Goal: Task Accomplishment & Management: Complete application form

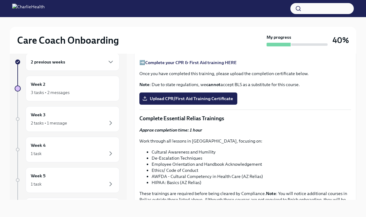
scroll to position [326, 0]
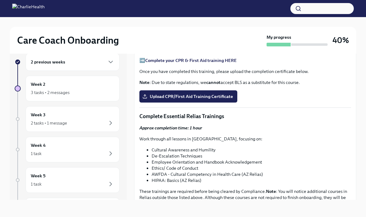
click at [187, 21] on span "I've signed my AZ Criminal History Affidavit" at bounding box center [187, 18] width 87 height 6
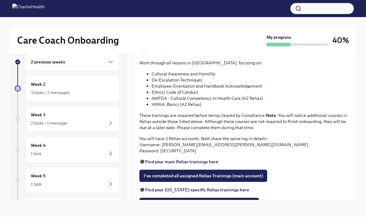
scroll to position [403, 0]
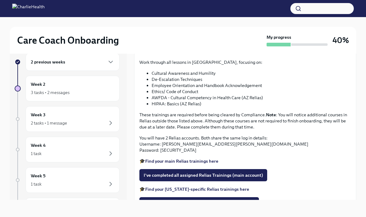
click at [198, 23] on span "Upload CPR/First Aid Training Certificate" at bounding box center [188, 20] width 89 height 6
click at [0, 0] on input "Upload CPR/First Aid Training Certificate" at bounding box center [0, 0] width 0 height 0
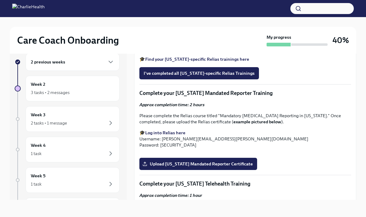
scroll to position [547, 0]
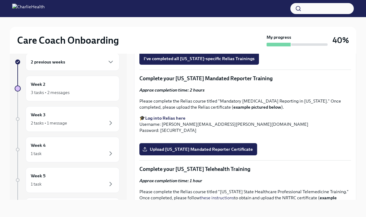
click at [192, 19] on strong "Find your main Relias trainings here" at bounding box center [181, 16] width 73 height 5
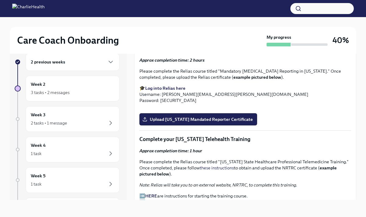
scroll to position [578, 0]
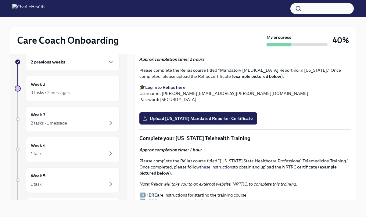
click at [211, 3] on span "I've completed all assigned Relias Trainings (main account)" at bounding box center [203, 0] width 119 height 6
click at [223, 16] on strong "Find your [US_STATE]-specific Relias trainings here" at bounding box center [197, 13] width 104 height 5
click at [202, 16] on strong "Find your [US_STATE]-specific Relias trainings here" at bounding box center [197, 13] width 104 height 5
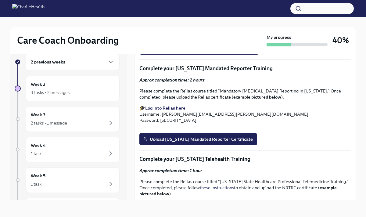
scroll to position [567, 0]
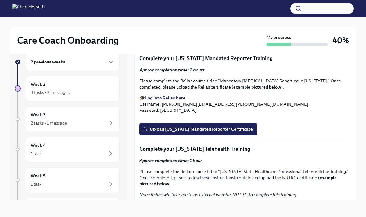
click at [194, 27] on strong "Find your [US_STATE]-specific Relias trainings here" at bounding box center [197, 24] width 104 height 5
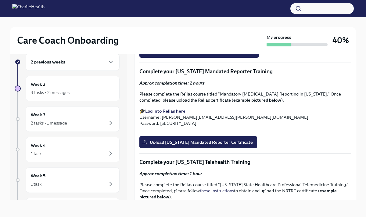
scroll to position [555, 0]
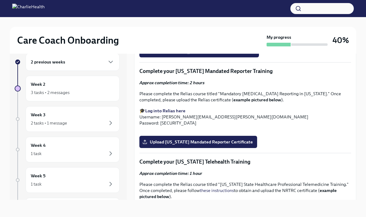
click at [187, 40] on strong "Find your [US_STATE]-specific Relias trainings here" at bounding box center [197, 36] width 104 height 5
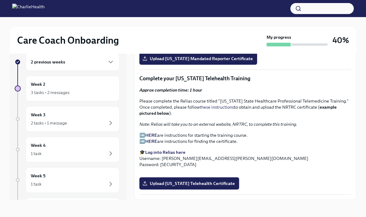
scroll to position [689, 0]
click at [170, 30] on strong "Log into Relias here" at bounding box center [165, 27] width 40 height 5
click at [200, 62] on span "Upload [US_STATE] Mandated Reporter Certificate" at bounding box center [198, 58] width 109 height 6
click at [0, 0] on input "Upload [US_STATE] Mandated Reporter Certificate" at bounding box center [0, 0] width 0 height 0
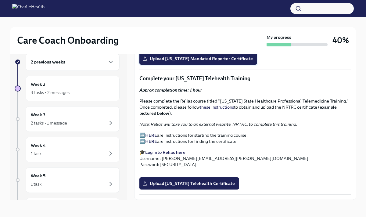
click at [191, 62] on span "Upload [US_STATE] Mandated Reporter Certificate" at bounding box center [198, 58] width 109 height 6
click at [0, 0] on input "Upload [US_STATE] Mandated Reporter Certificate" at bounding box center [0, 0] width 0 height 0
click at [170, 149] on strong "Log into Relias here" at bounding box center [165, 151] width 40 height 5
click at [147, 132] on strong "HERE" at bounding box center [151, 134] width 12 height 5
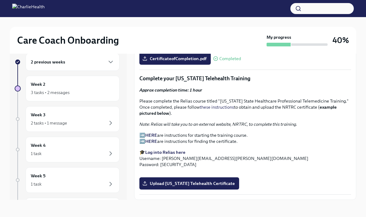
scroll to position [1076, 0]
click at [191, 185] on span "Upload [US_STATE] Telehealth Certificate" at bounding box center [189, 183] width 91 height 6
click at [0, 0] on input "Upload [US_STATE] Telehealth Certificate" at bounding box center [0, 0] width 0 height 0
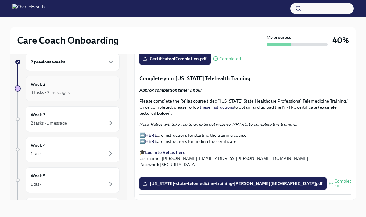
click at [90, 88] on div "Week 2 3 tasks • 2 messages" at bounding box center [73, 88] width 84 height 15
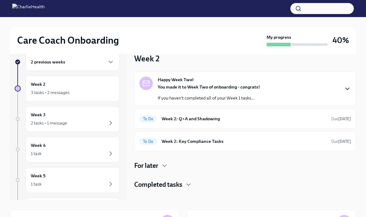
click at [345, 88] on icon "button" at bounding box center [347, 89] width 4 height 2
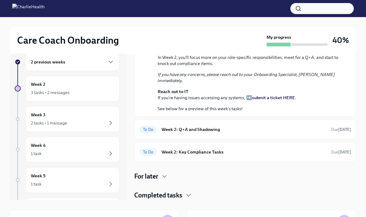
scroll to position [12, 0]
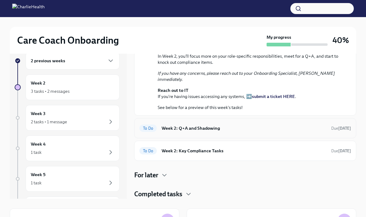
click at [233, 126] on h6 "Week 2: Q+A and Shadowing" at bounding box center [244, 128] width 165 height 7
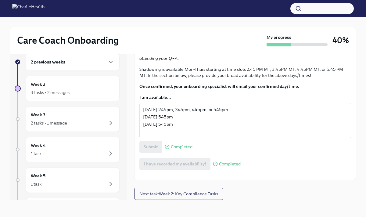
scroll to position [381, 0]
click at [200, 192] on span "Next task : Week 2: Key Compliance Tasks" at bounding box center [178, 194] width 79 height 6
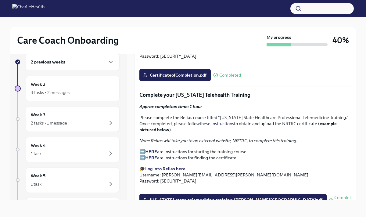
scroll to position [622, 0]
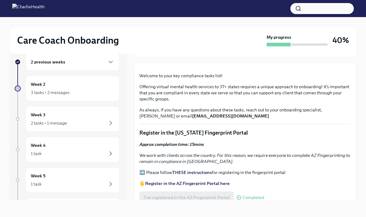
scroll to position [0, 0]
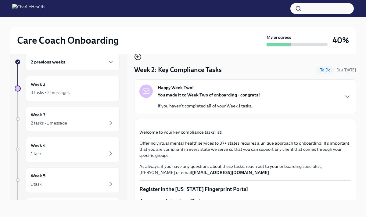
click at [139, 57] on icon "button" at bounding box center [138, 57] width 2 height 0
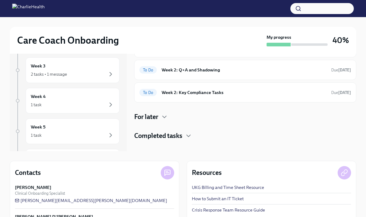
scroll to position [62, 0]
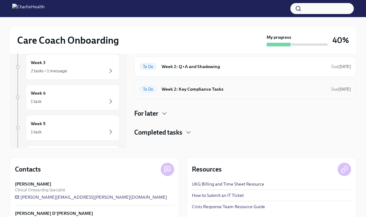
click at [258, 92] on h6 "Week 2: Key Compliance Tasks" at bounding box center [244, 89] width 165 height 7
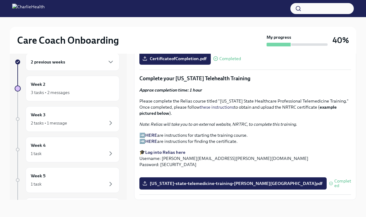
scroll to position [1076, 0]
click at [106, 121] on div "2 tasks • 1 message" at bounding box center [73, 122] width 84 height 7
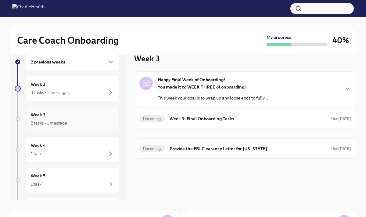
click at [78, 124] on div "2 tasks • 1 message" at bounding box center [73, 122] width 84 height 7
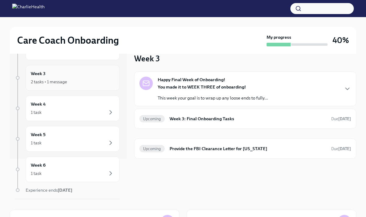
scroll to position [40, 0]
click at [105, 115] on div "1 task" at bounding box center [73, 113] width 84 height 7
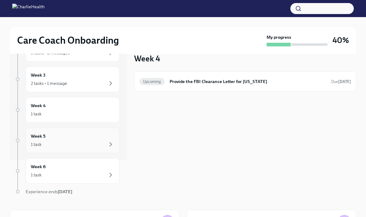
click at [104, 141] on div "1 task" at bounding box center [73, 144] width 84 height 7
click at [102, 170] on div "Week 6 1 task" at bounding box center [73, 170] width 84 height 15
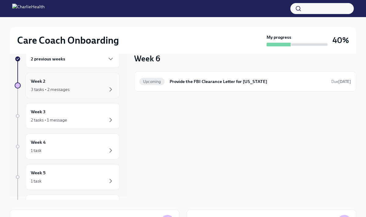
click at [94, 89] on div "3 tasks • 2 messages" at bounding box center [73, 89] width 84 height 7
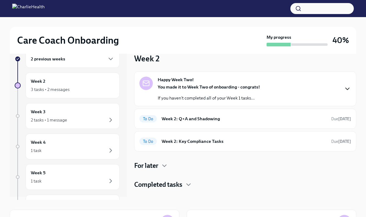
click at [346, 89] on icon "button" at bounding box center [347, 88] width 7 height 7
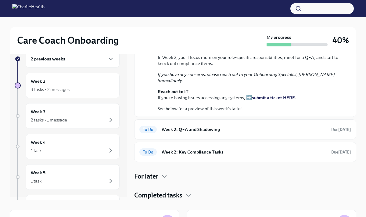
scroll to position [225, 0]
click at [268, 125] on div "To Do Week 2: Q+A and Shadowing Due [DATE]" at bounding box center [245, 129] width 212 height 10
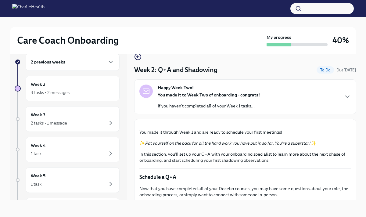
click at [289, 105] on div "Happy Week Two! You made it to Week Two of onboarding - congrats! If you haven'…" at bounding box center [245, 96] width 212 height 24
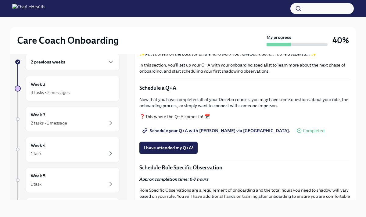
scroll to position [193, 0]
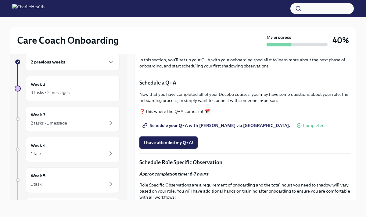
click at [271, 3] on strong "submit a ticket HERE" at bounding box center [273, 0] width 43 height 5
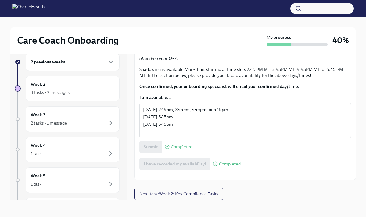
scroll to position [617, 0]
click at [192, 193] on span "Next task : Week 2: Key Compliance Tasks" at bounding box center [178, 194] width 79 height 6
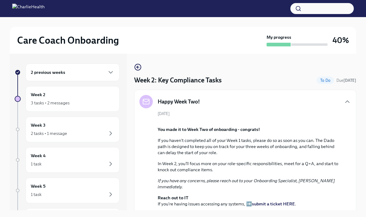
click at [100, 72] on div "2 previous weeks" at bounding box center [73, 72] width 84 height 7
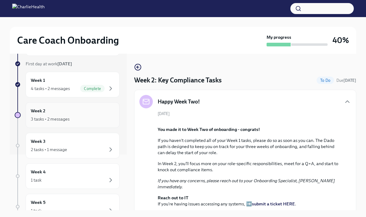
scroll to position [59, 0]
